Goal: Information Seeking & Learning: Learn about a topic

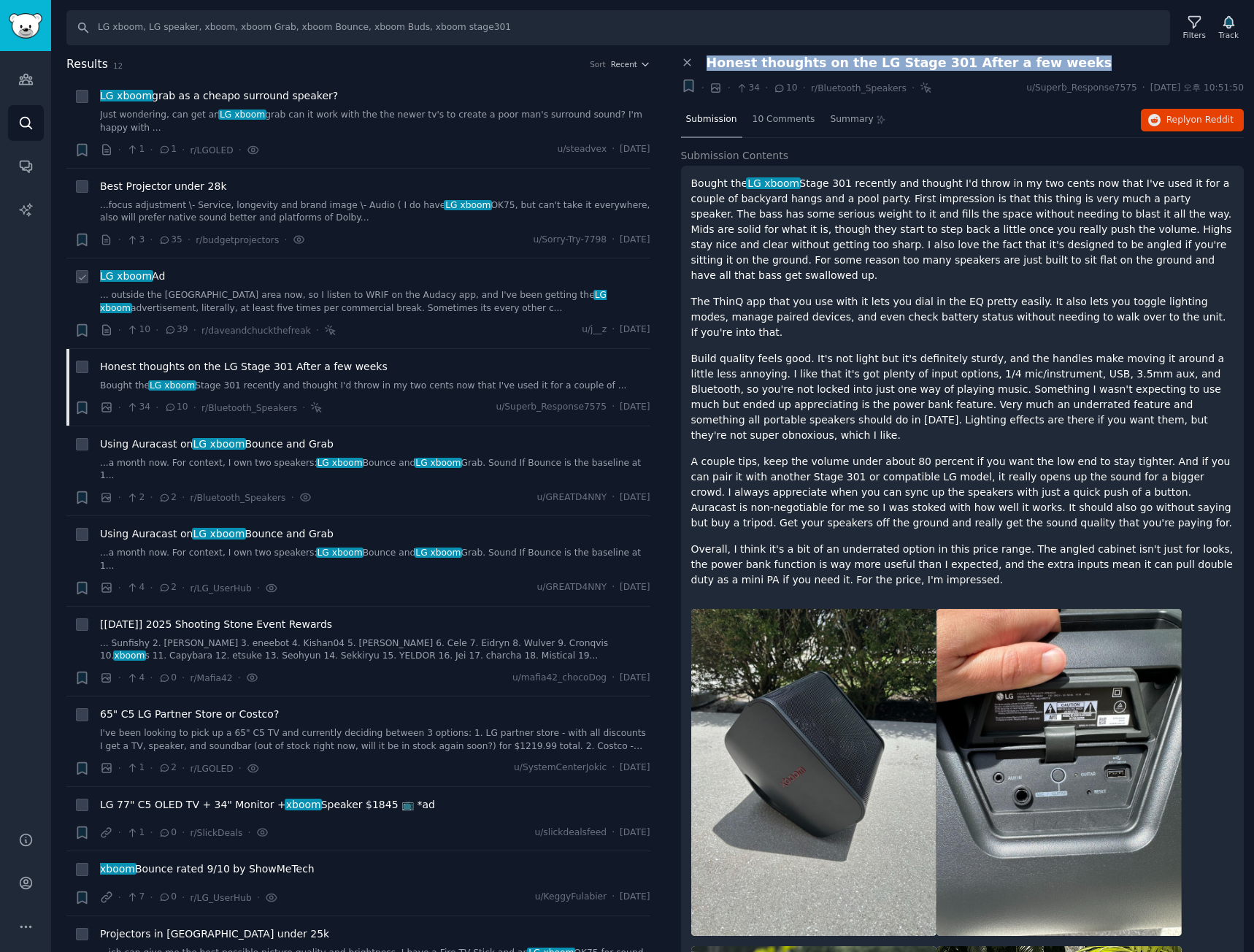
click at [427, 299] on link "... outside the [GEOGRAPHIC_DATA] area now, so I listen to WRIF on the Audacy a…" at bounding box center [375, 302] width 550 height 26
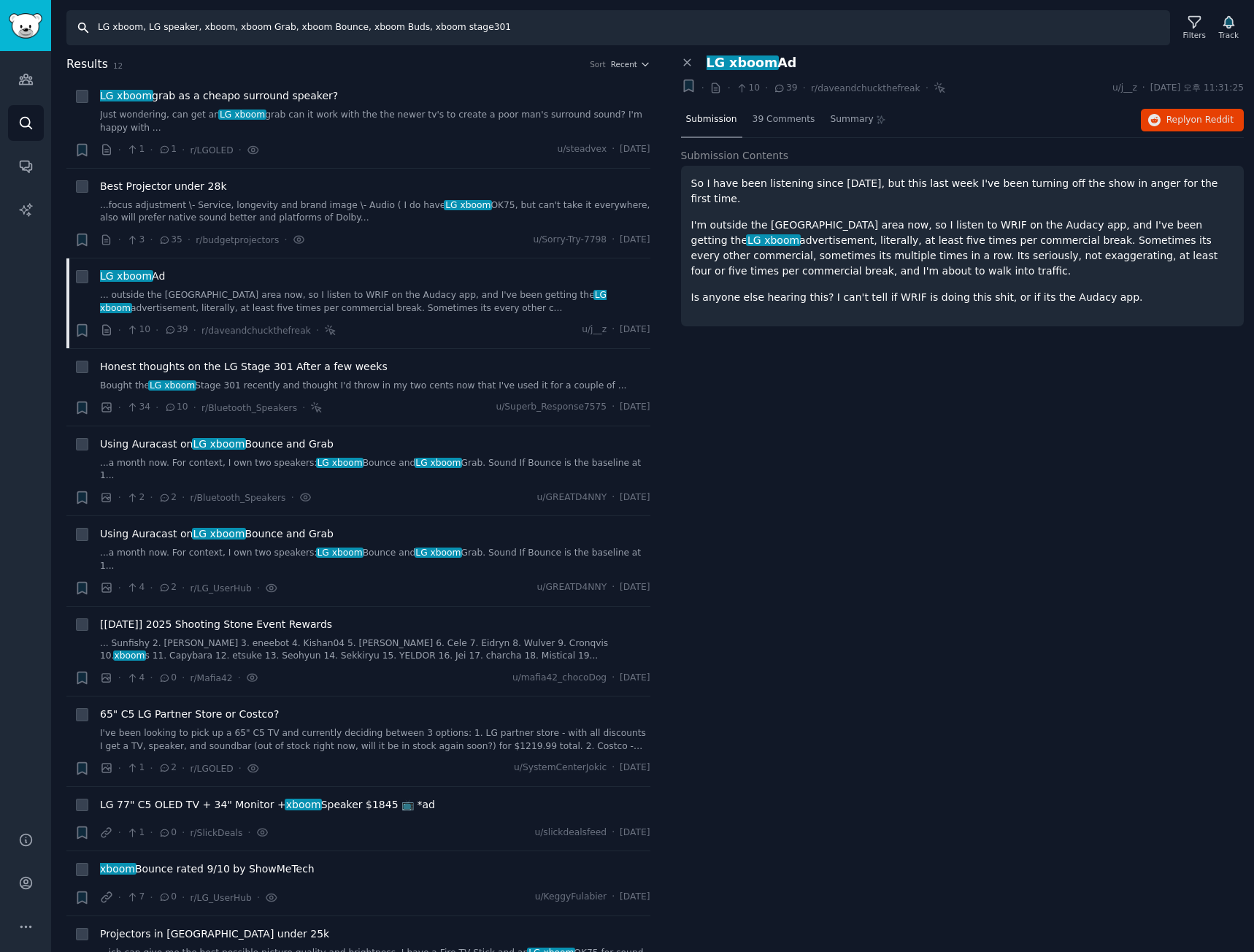
click at [242, 29] on input "LG xboom, LG speaker, xboom, xboom Grab, xboom Bounce, xboom Buds, xboom stage3…" at bounding box center [618, 28] width 1103 height 35
paste input "lg stanbyme, stanbyme, stanbyme 2, stanbyme go"
type input "lg stanbyme, stanbyme, stanbyme 2, stanbyme go"
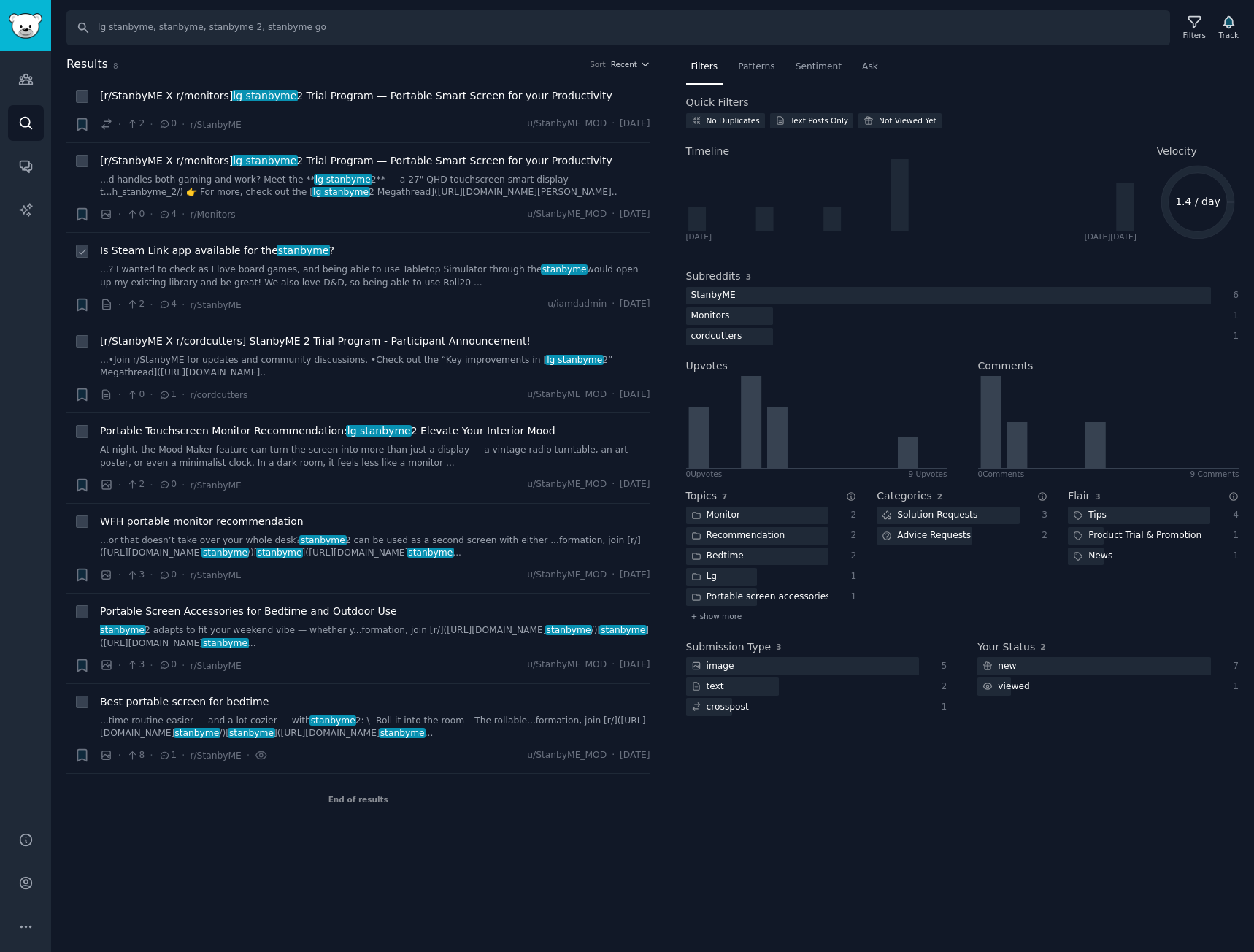
click at [394, 282] on link "...? I wanted to check as I love board games, and being able to use Tabletop Si…" at bounding box center [375, 276] width 550 height 26
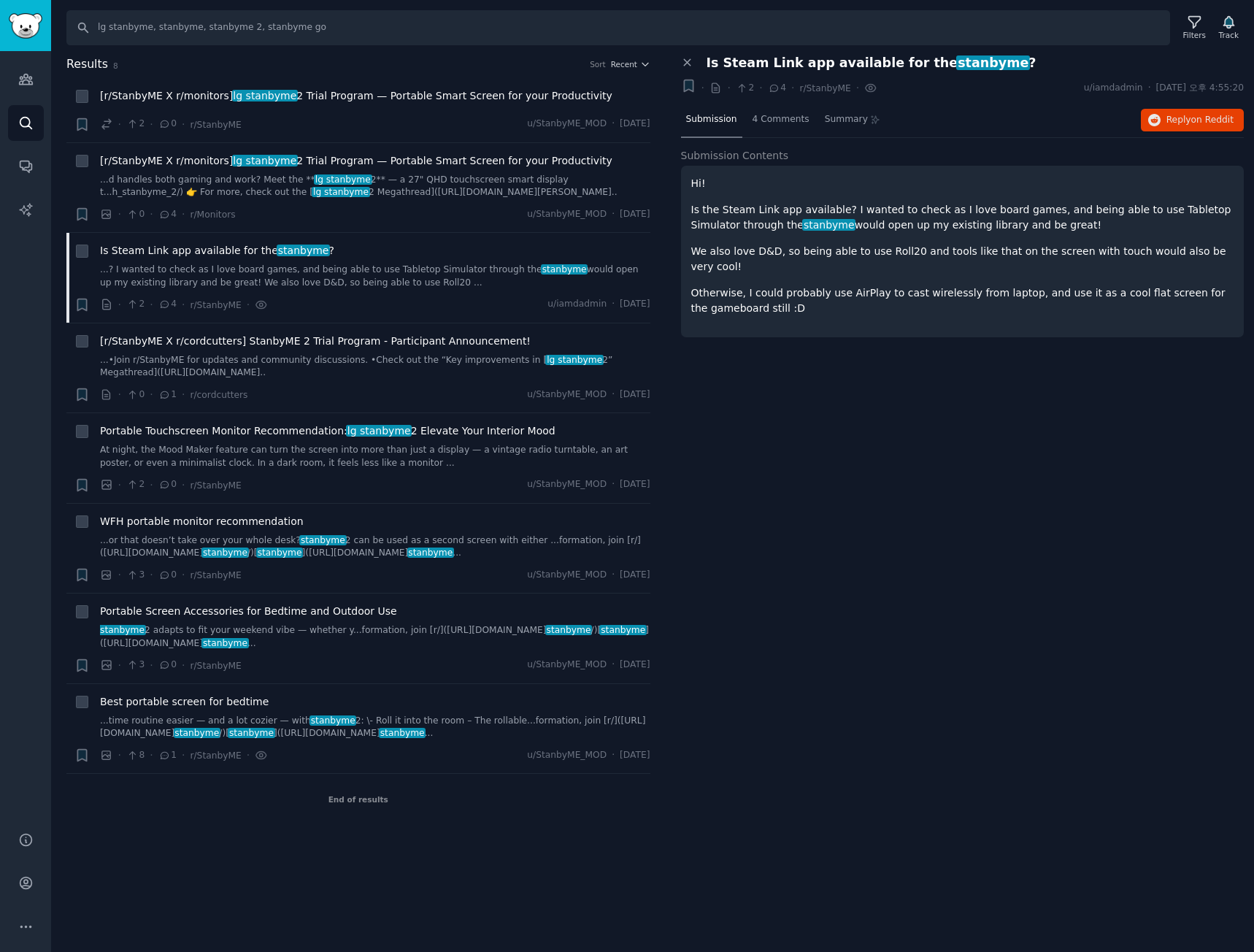
click at [1121, 500] on div "Close panel Is Steam Link app available for the stanbyme ? + · · 2 · 4 · r/[PER…" at bounding box center [963, 440] width 584 height 770
click at [1120, 478] on div "Close panel Is Steam Link app available for the stanbyme ? + · · 2 · 4 · r/[PER…" at bounding box center [963, 440] width 584 height 770
